Goal: Task Accomplishment & Management: Manage account settings

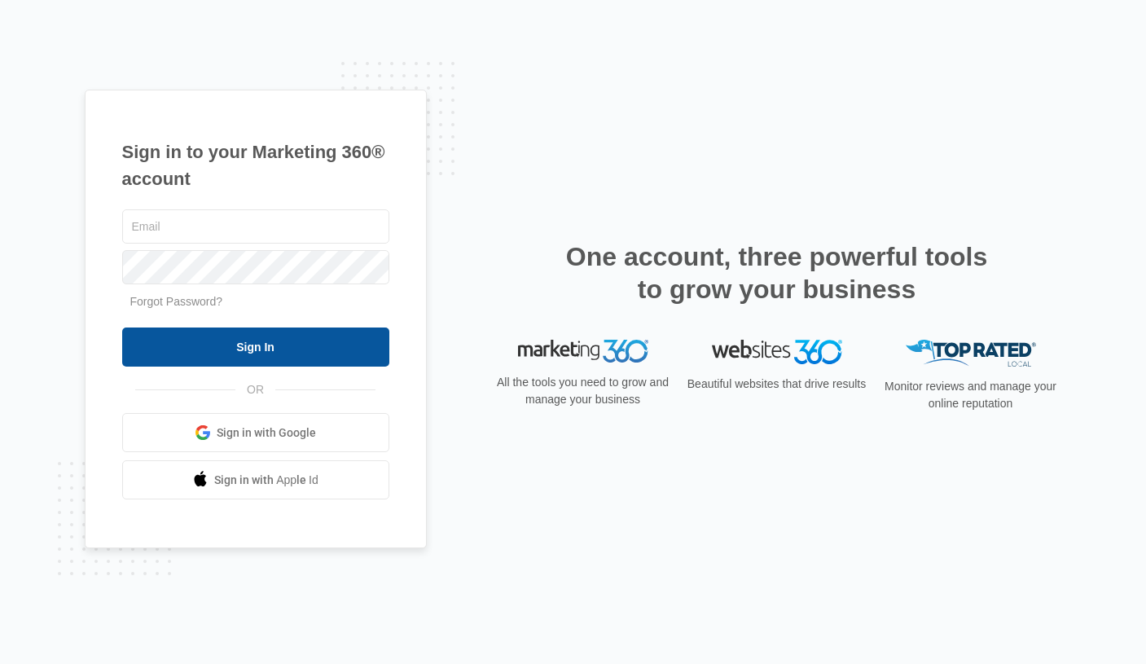
type input "[PERSON_NAME][EMAIL_ADDRESS][PERSON_NAME][DOMAIN_NAME]"
click at [283, 354] on input "Sign In" at bounding box center [255, 347] width 267 height 39
